Goal: Information Seeking & Learning: Learn about a topic

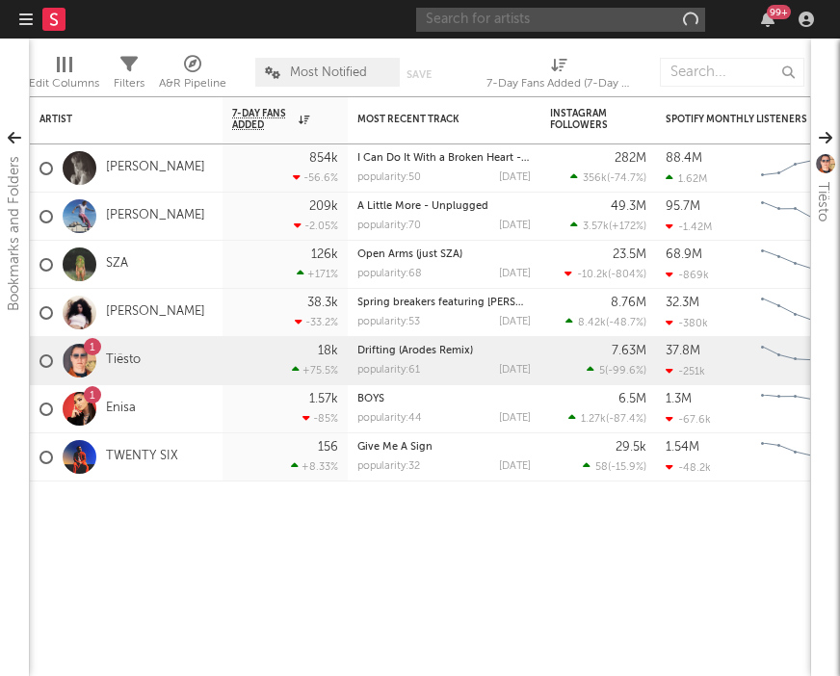
click at [642, 26] on input "text" at bounding box center [560, 20] width 289 height 24
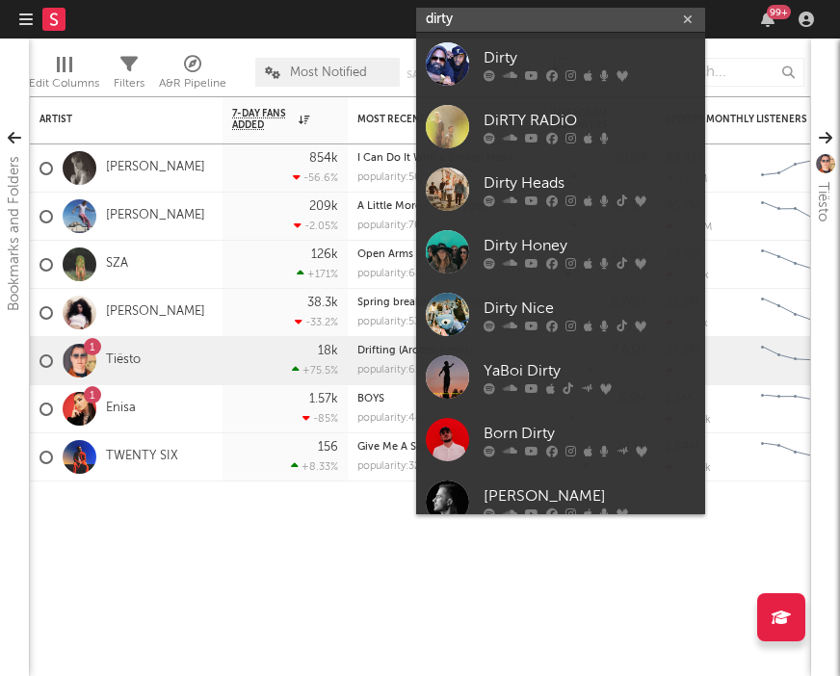
click at [537, 24] on input "dirty" at bounding box center [560, 20] width 289 height 24
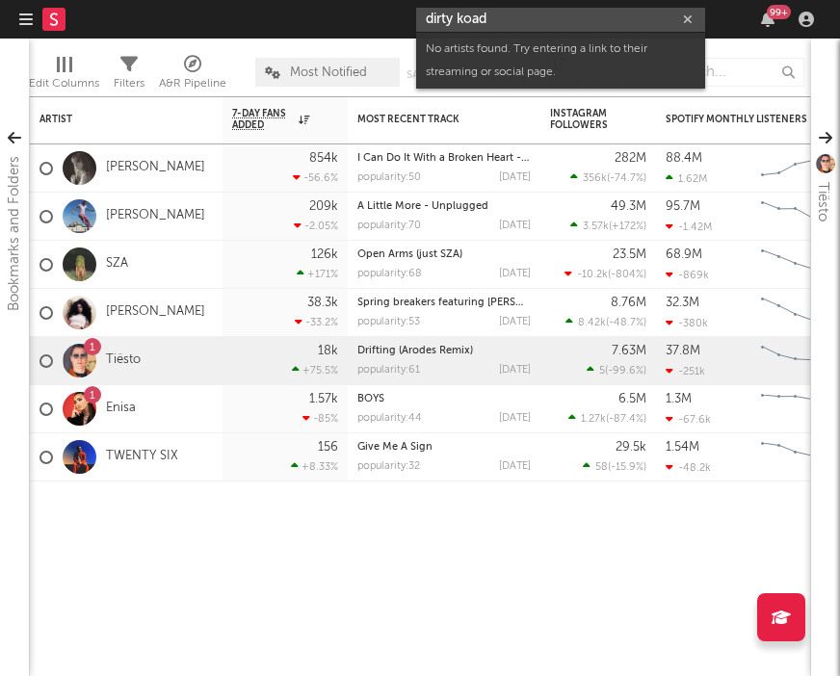
click at [529, 20] on input "dirty koad" at bounding box center [560, 20] width 289 height 24
click at [494, 23] on input "dirty koad" at bounding box center [560, 20] width 289 height 24
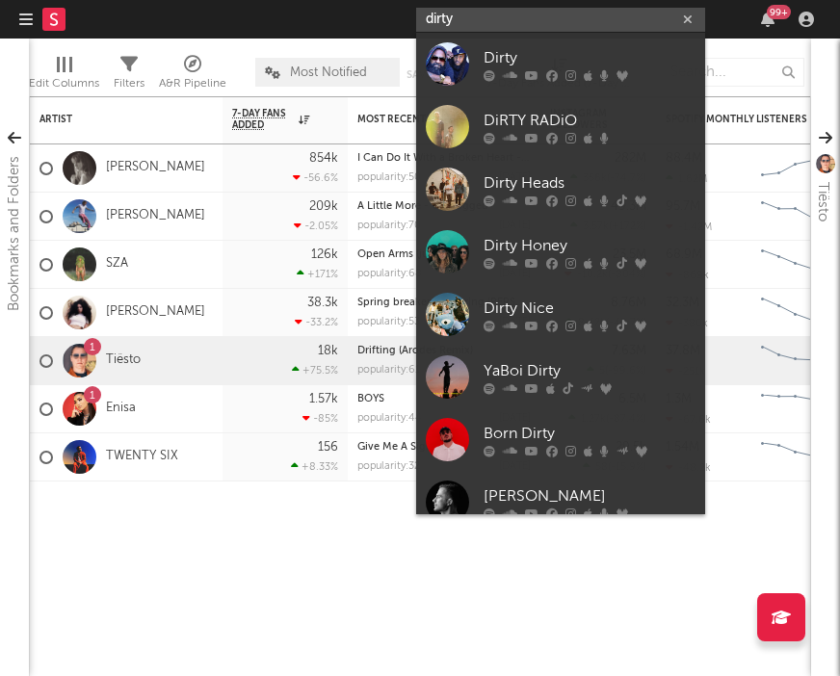
click at [467, 22] on input "dirty" at bounding box center [560, 20] width 289 height 24
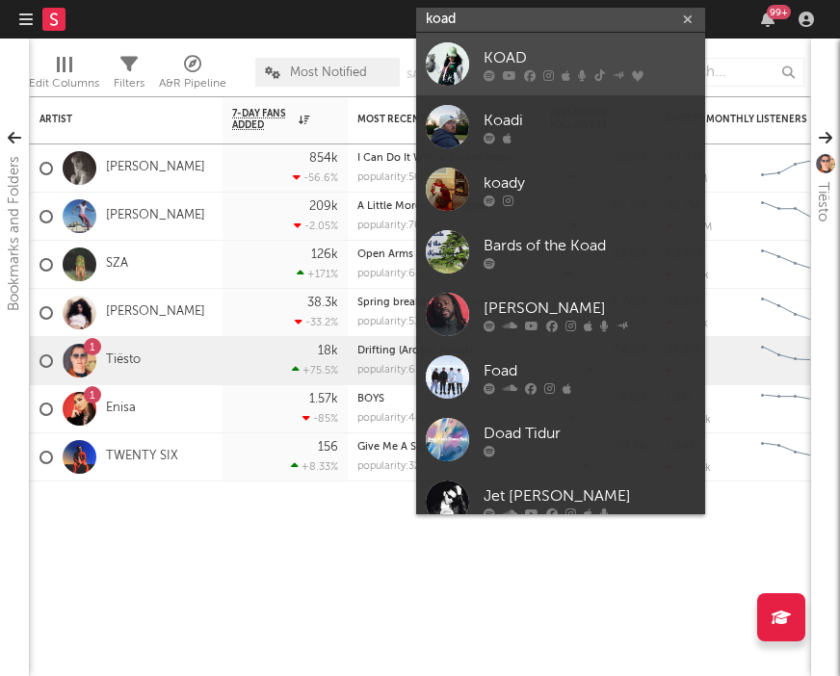
type input "koad"
click at [496, 73] on div at bounding box center [590, 75] width 212 height 12
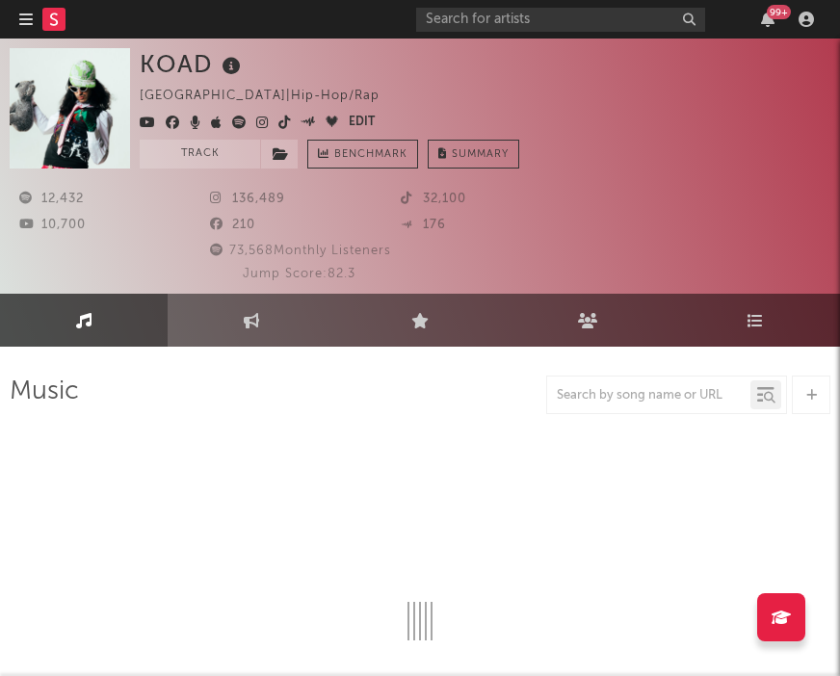
select select "6m"
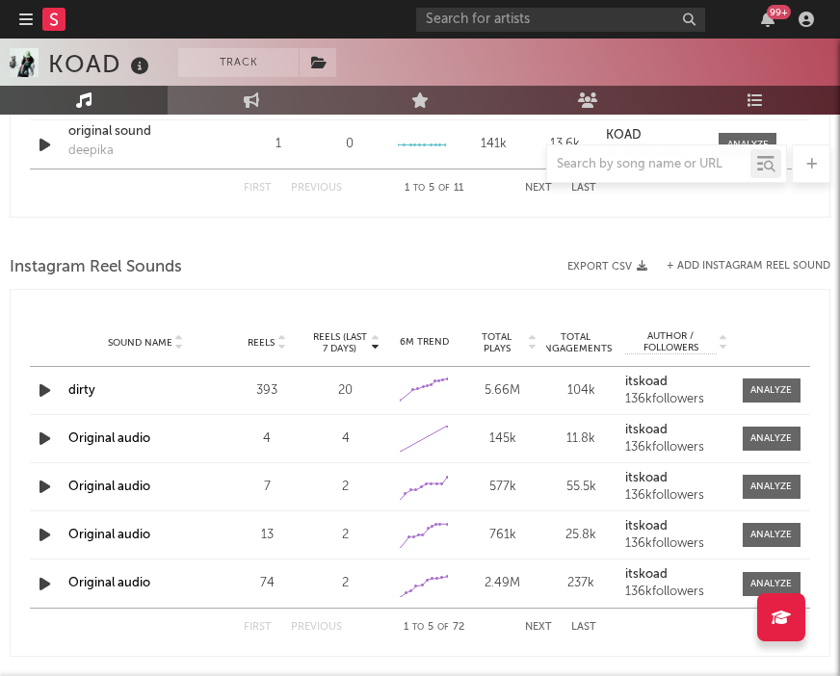
scroll to position [1729, 0]
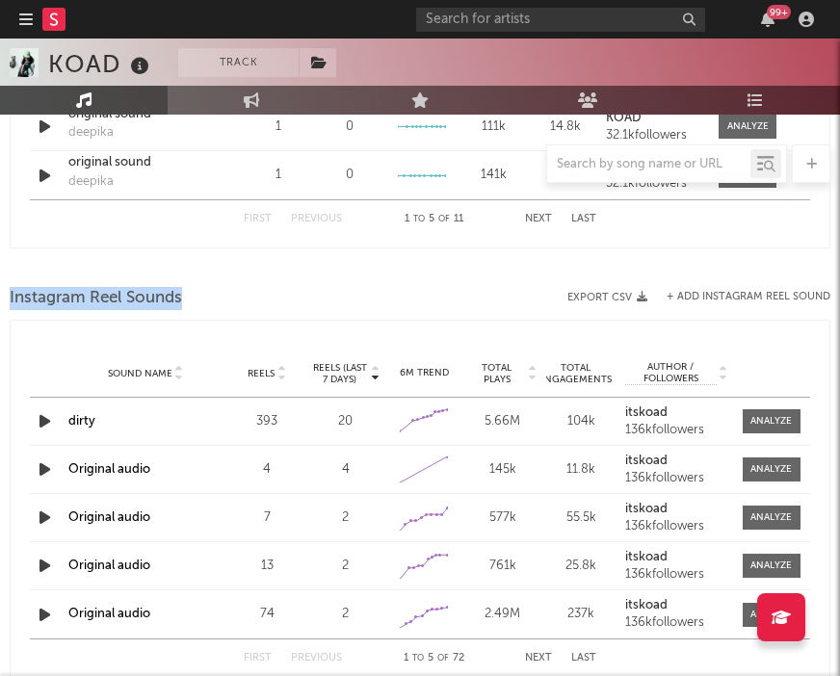
drag, startPoint x: 8, startPoint y: 281, endPoint x: 191, endPoint y: 303, distance: 184.3
click at [213, 298] on div "Instagram Reel Sounds" at bounding box center [420, 298] width 821 height 33
drag, startPoint x: 221, startPoint y: 302, endPoint x: 36, endPoint y: 272, distance: 187.4
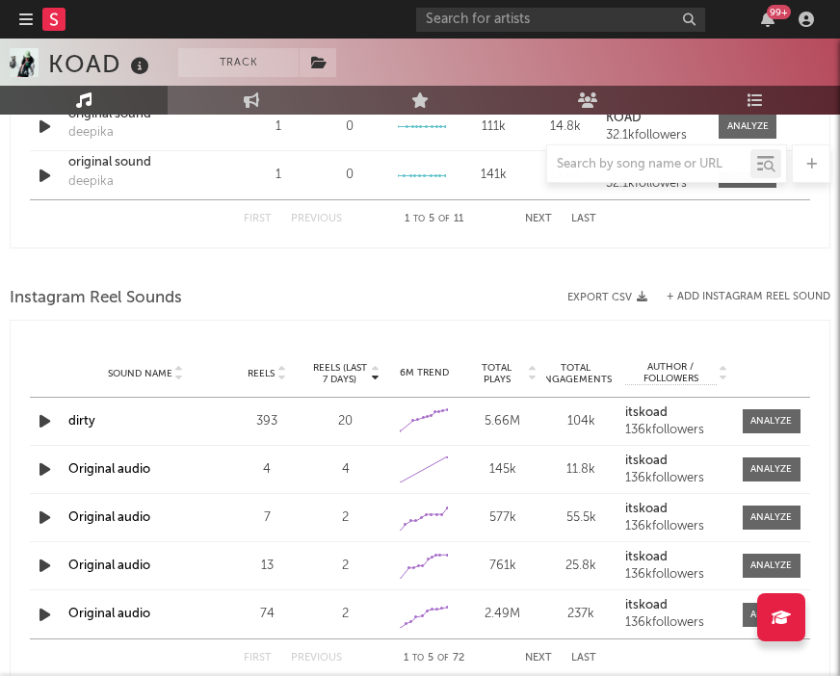
click at [40, 265] on div at bounding box center [420, 267] width 821 height 29
drag, startPoint x: 40, startPoint y: 265, endPoint x: 214, endPoint y: 304, distance: 178.6
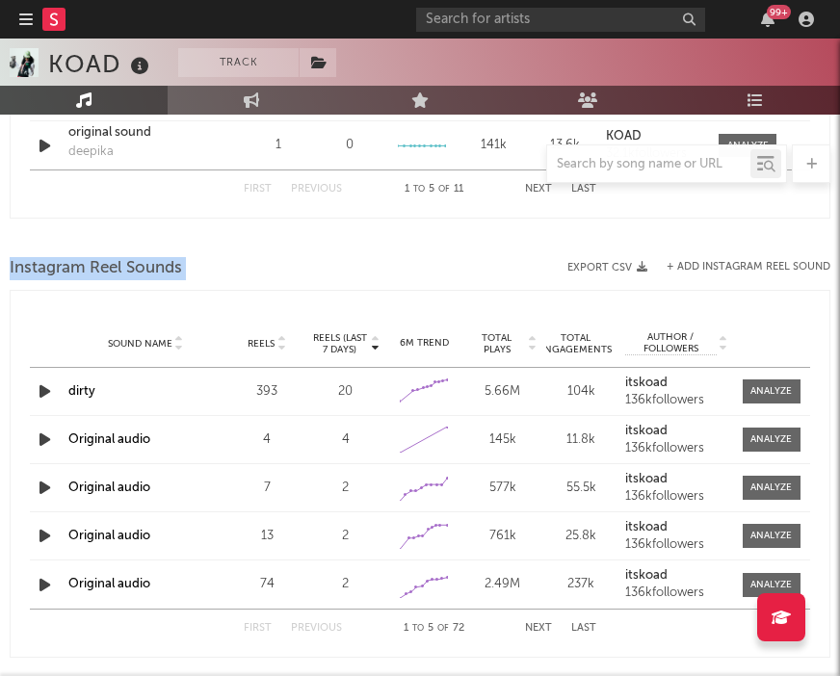
scroll to position [1762, 0]
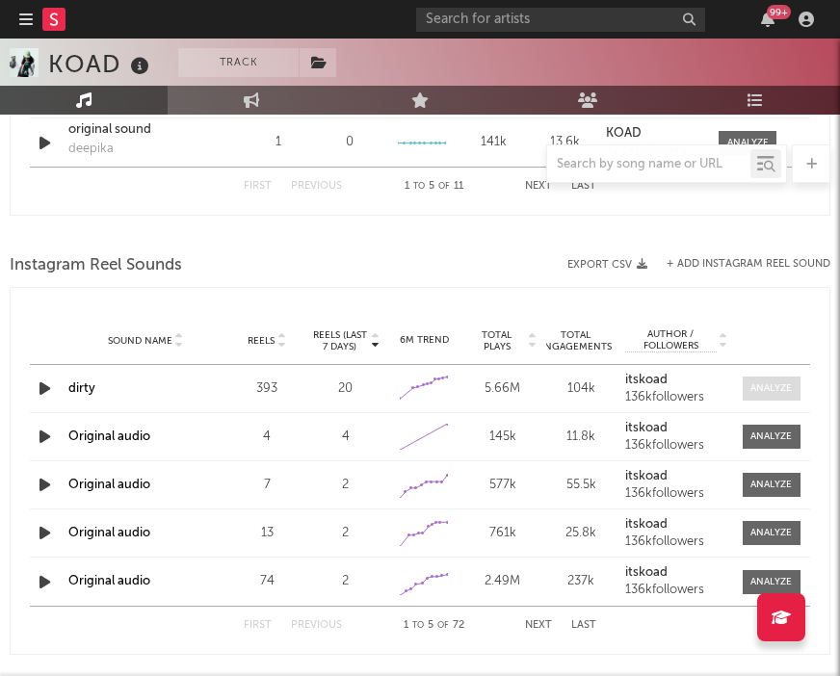
click at [785, 392] on div at bounding box center [771, 389] width 41 height 14
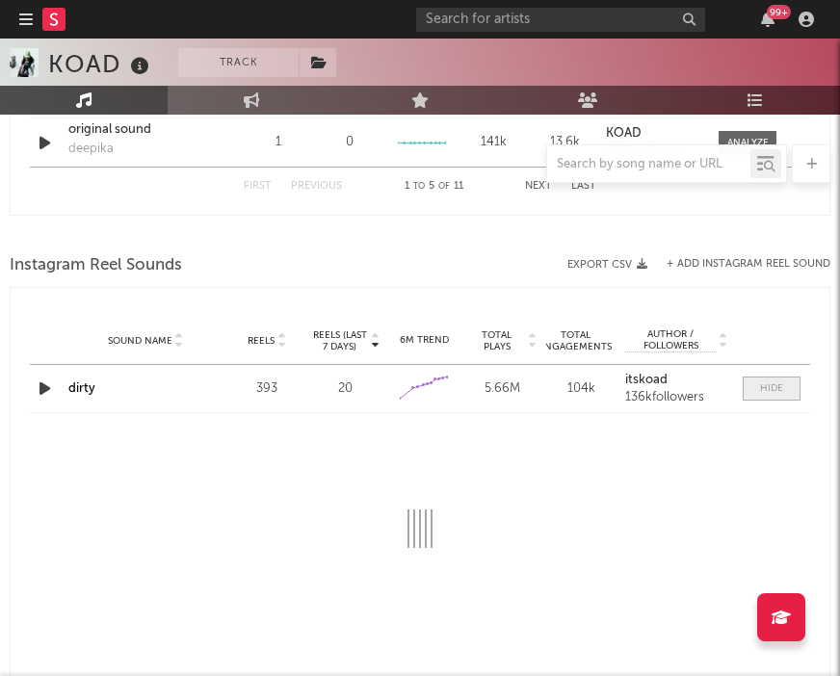
select select "1w"
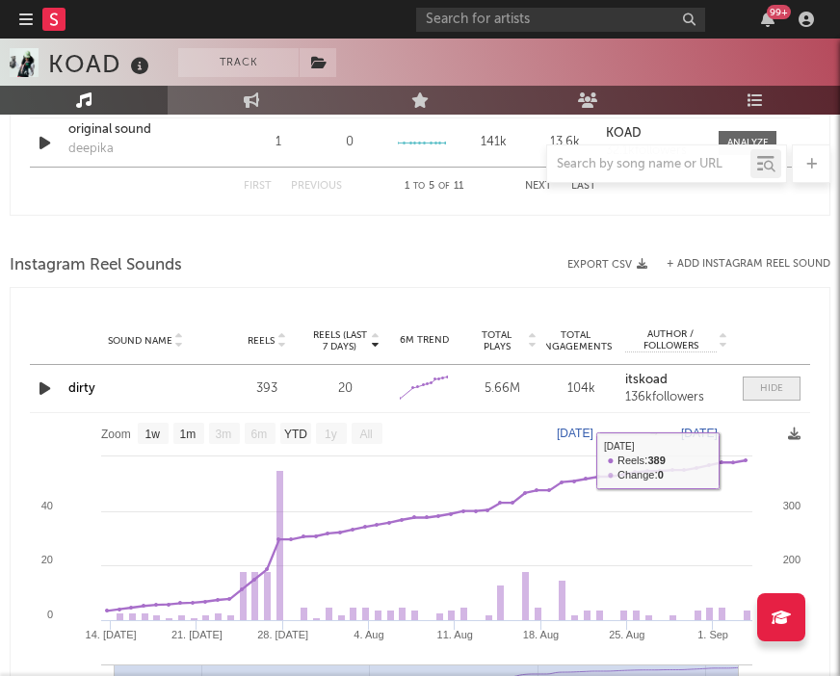
click at [764, 390] on div at bounding box center [771, 389] width 23 height 14
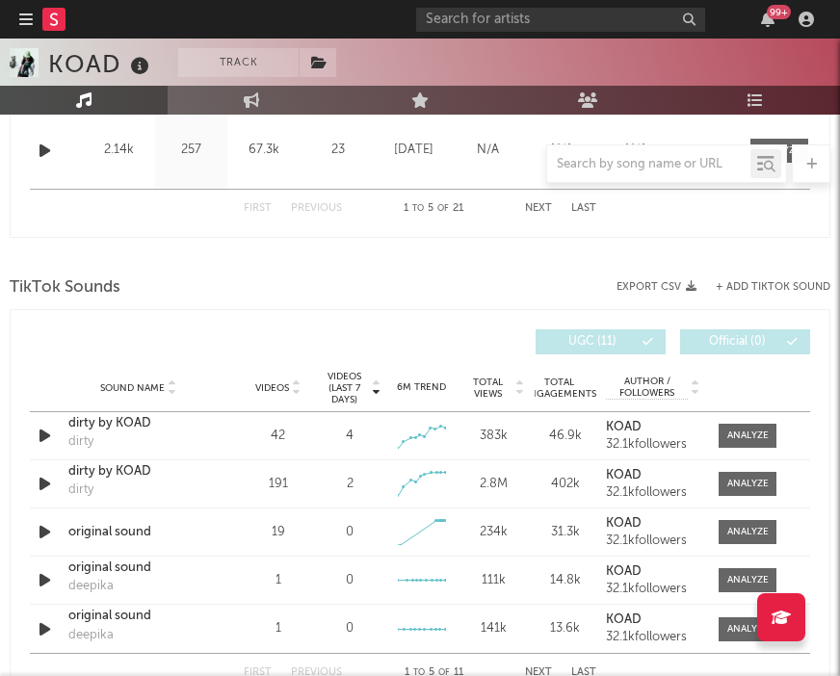
scroll to position [1383, 0]
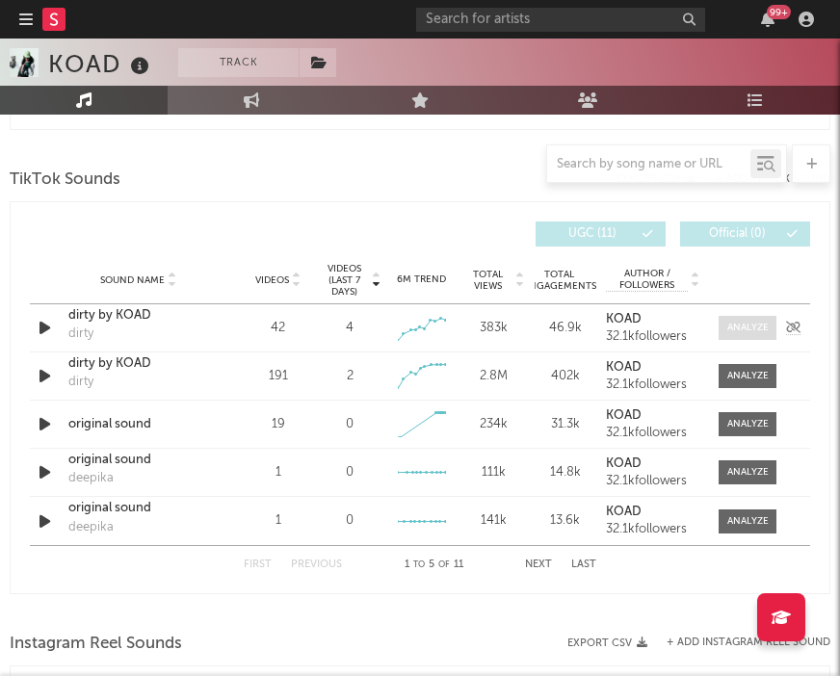
click at [764, 323] on div at bounding box center [748, 328] width 41 height 14
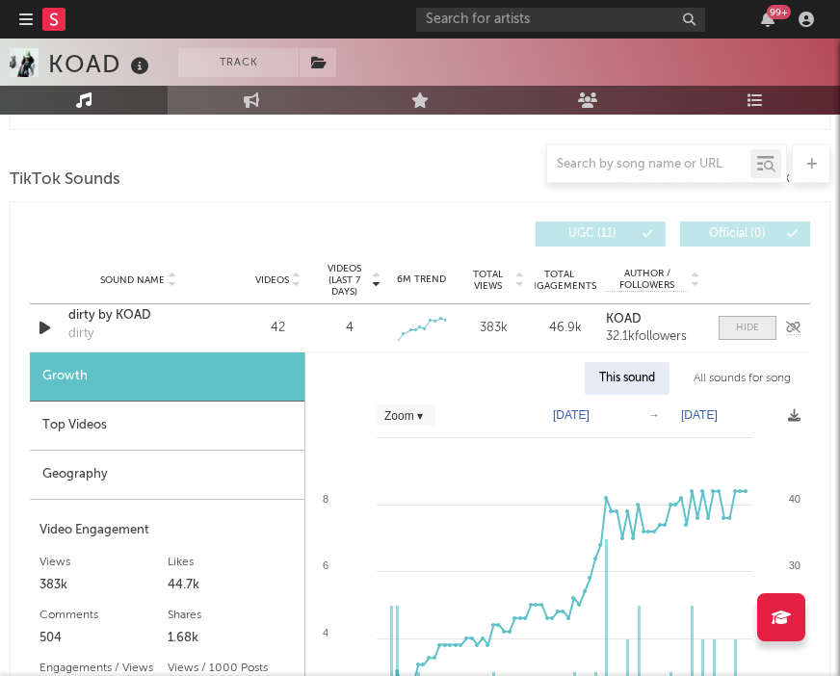
scroll to position [1421, 0]
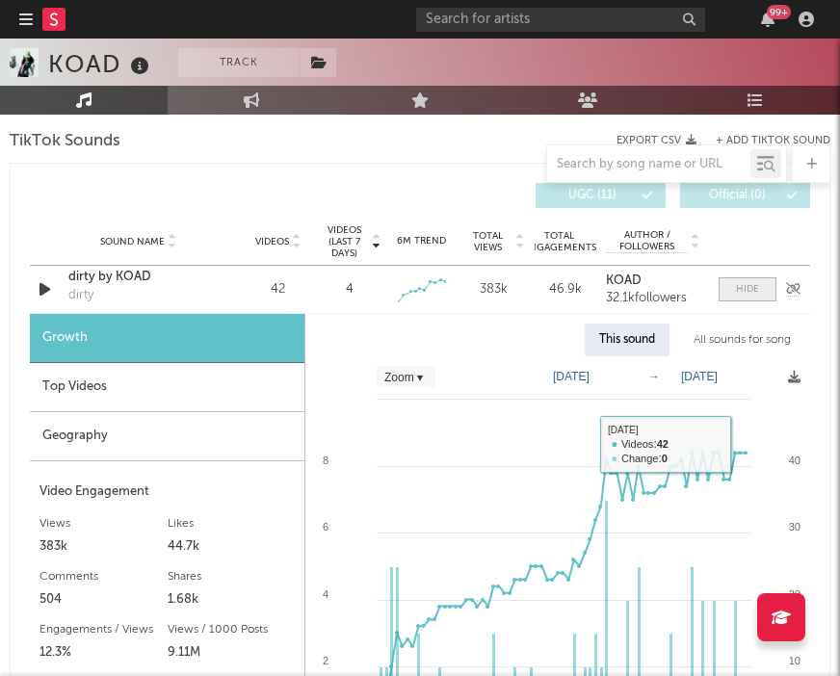
click at [752, 287] on div at bounding box center [747, 289] width 23 height 14
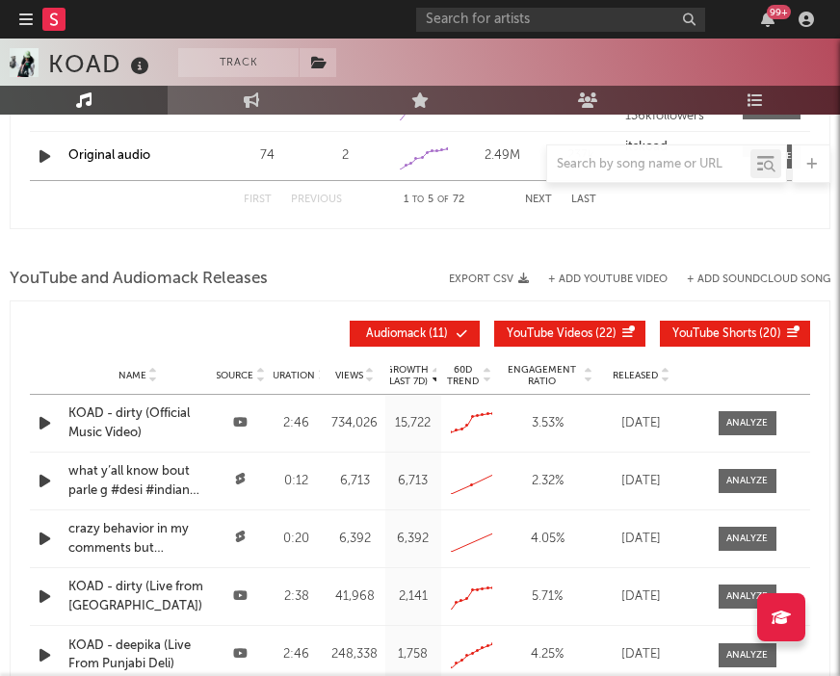
scroll to position [2189, 0]
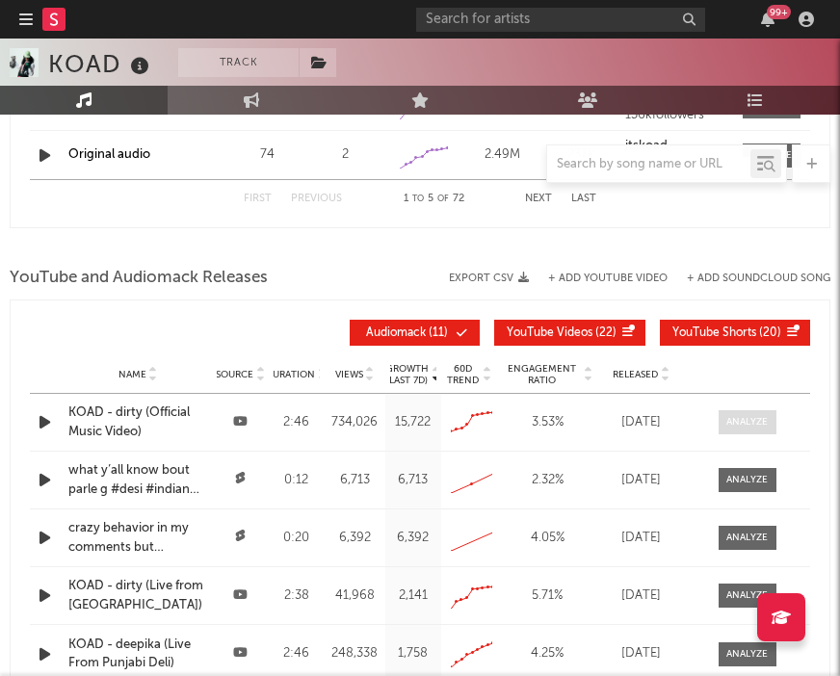
click at [751, 427] on div at bounding box center [747, 422] width 41 height 14
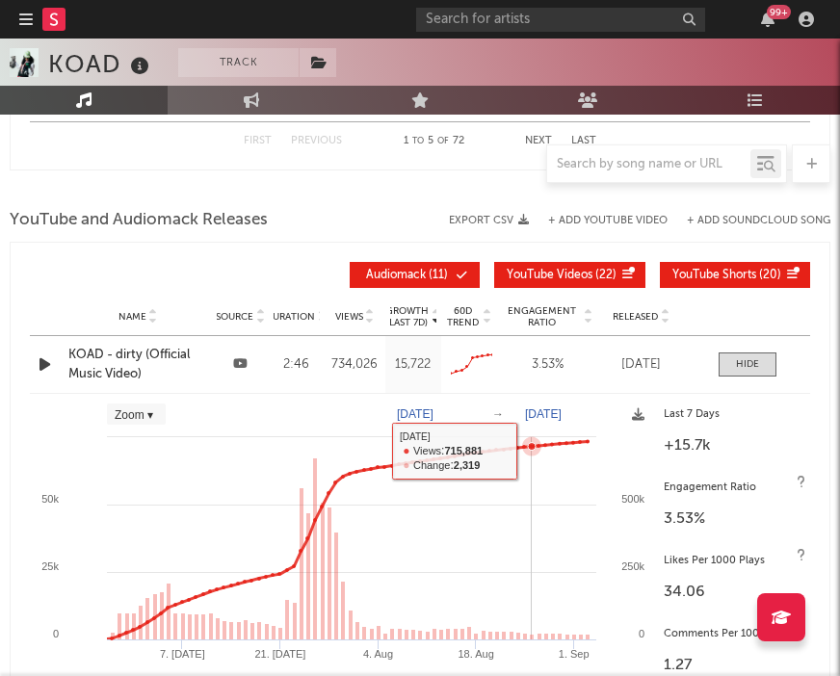
scroll to position [2255, 0]
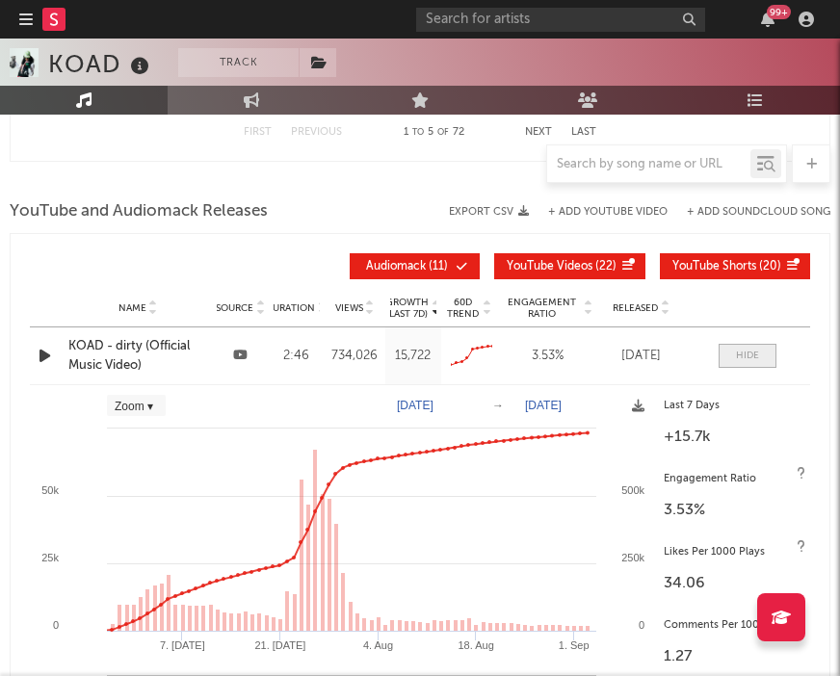
click at [740, 358] on div at bounding box center [747, 356] width 23 height 14
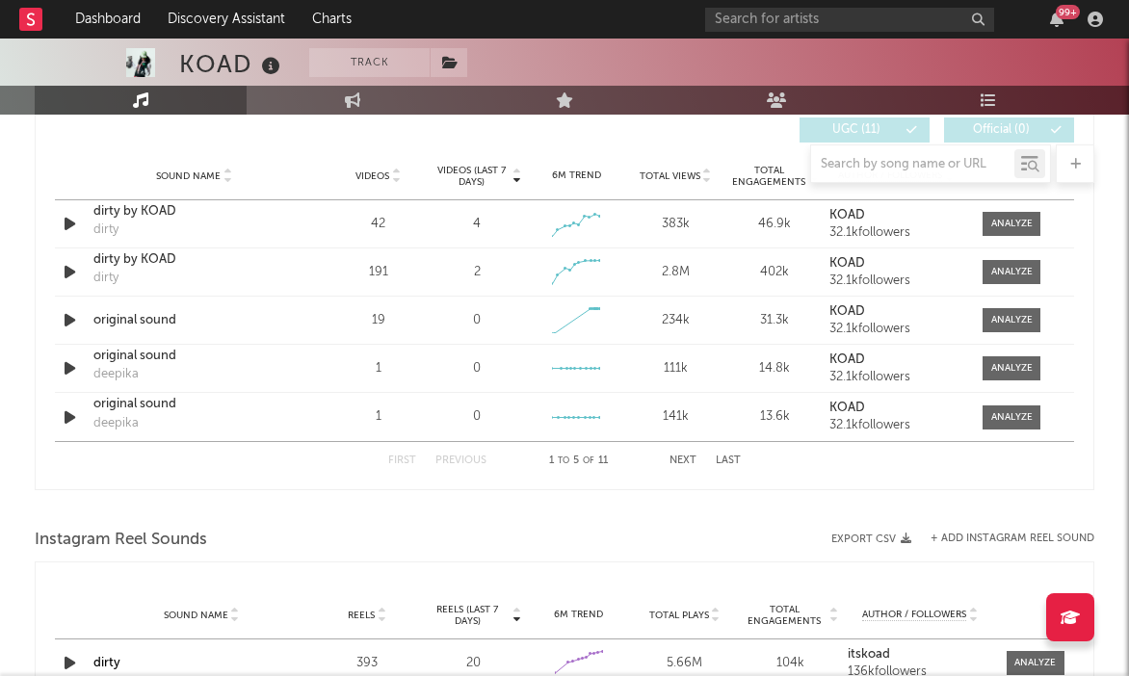
scroll to position [1333, 0]
